Goal: Transaction & Acquisition: Purchase product/service

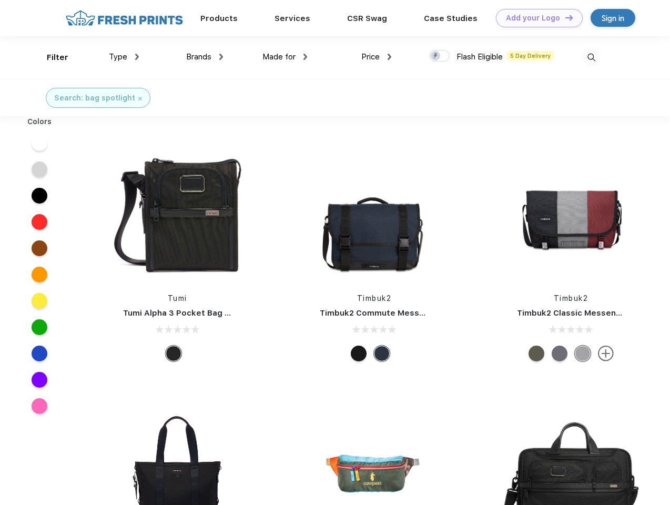
scroll to position [1, 0]
click at [535, 18] on link "Add your Logo Design Tool" at bounding box center [539, 18] width 87 height 18
click at [0, 0] on div "Design Tool" at bounding box center [0, 0] width 0 height 0
click at [564, 17] on link "Add your Logo Design Tool" at bounding box center [539, 18] width 87 height 18
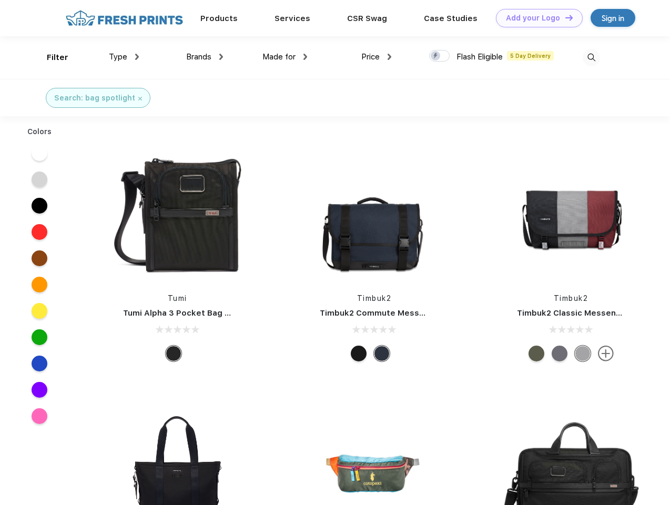
click at [50, 57] on div "Filter" at bounding box center [58, 58] width 22 height 12
click at [124, 57] on span "Type" at bounding box center [118, 56] width 18 height 9
click at [204, 57] on span "Brands" at bounding box center [198, 56] width 25 height 9
click at [285, 57] on span "Made for" at bounding box center [278, 56] width 33 height 9
click at [376, 57] on span "Price" at bounding box center [370, 56] width 18 height 9
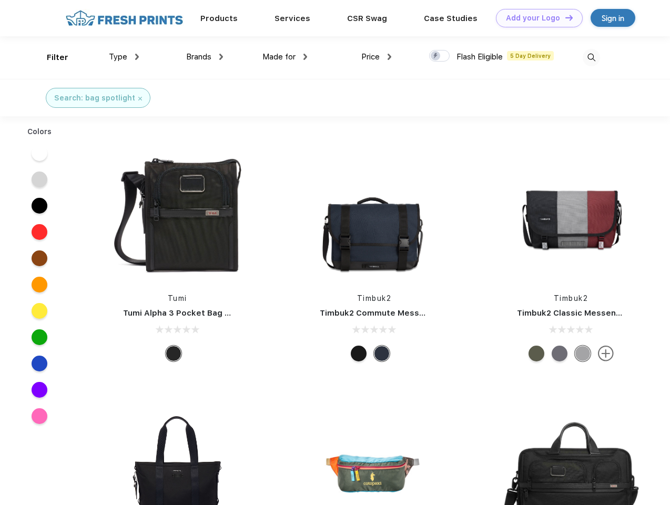
click at [439, 56] on div at bounding box center [439, 56] width 20 height 12
click at [436, 56] on input "checkbox" at bounding box center [432, 52] width 7 height 7
click at [591, 57] on img at bounding box center [590, 57] width 17 height 17
